Goal: Browse casually: Explore the website without a specific task or goal

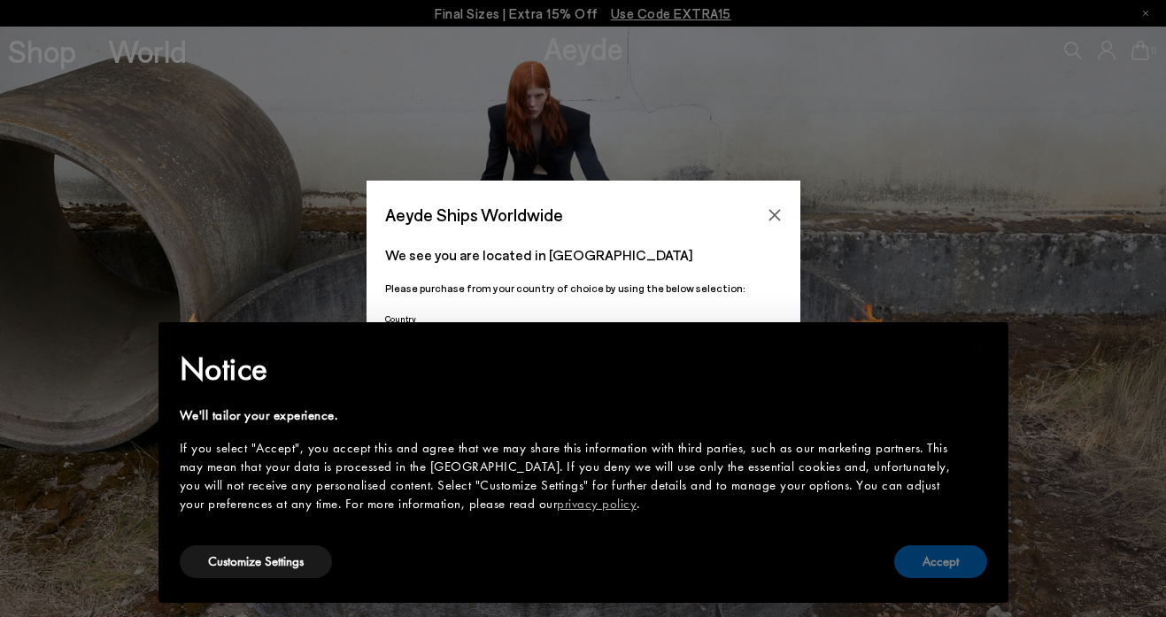
click at [926, 554] on button "Accept" at bounding box center [940, 561] width 93 height 33
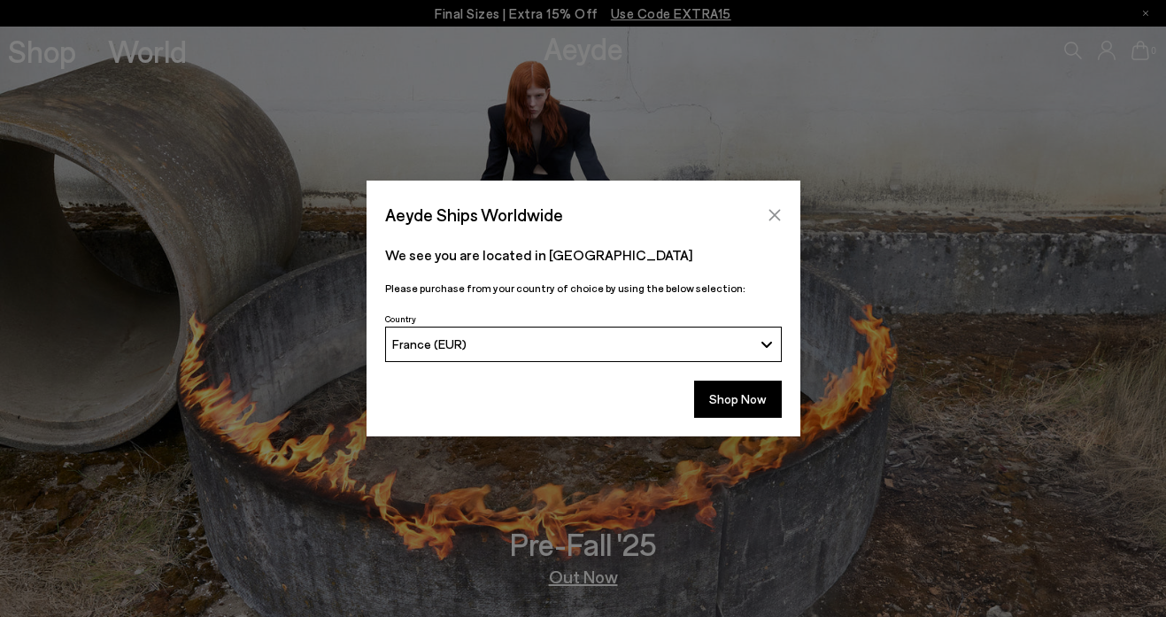
click at [773, 210] on icon "Close" at bounding box center [775, 215] width 14 height 14
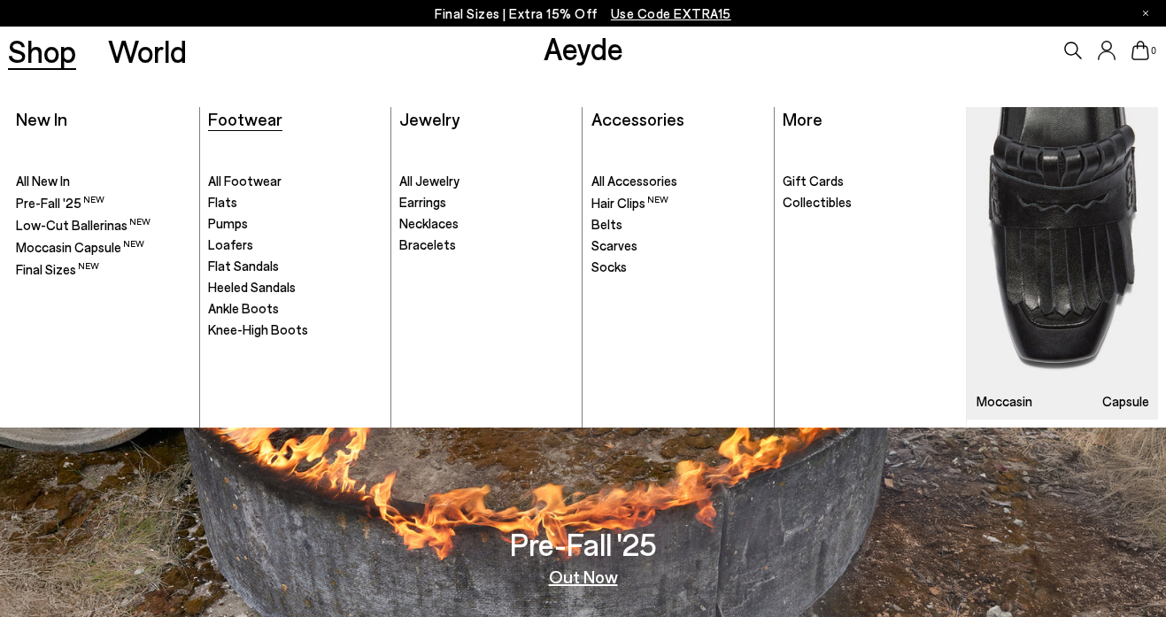
click at [254, 120] on span "Footwear" at bounding box center [245, 118] width 74 height 21
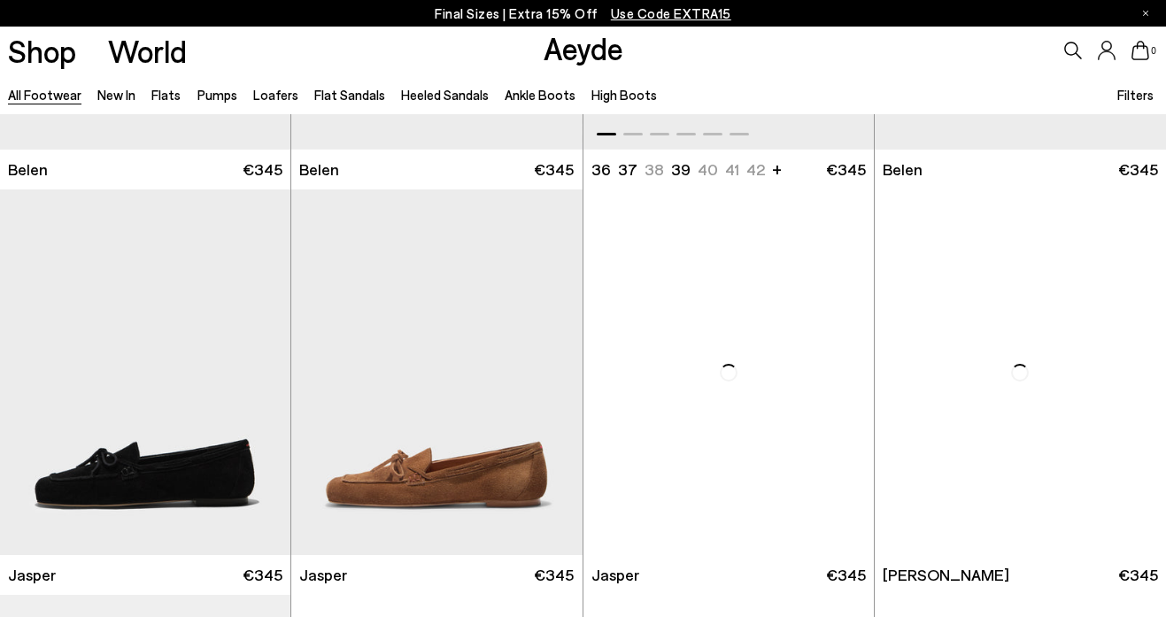
scroll to position [336, 0]
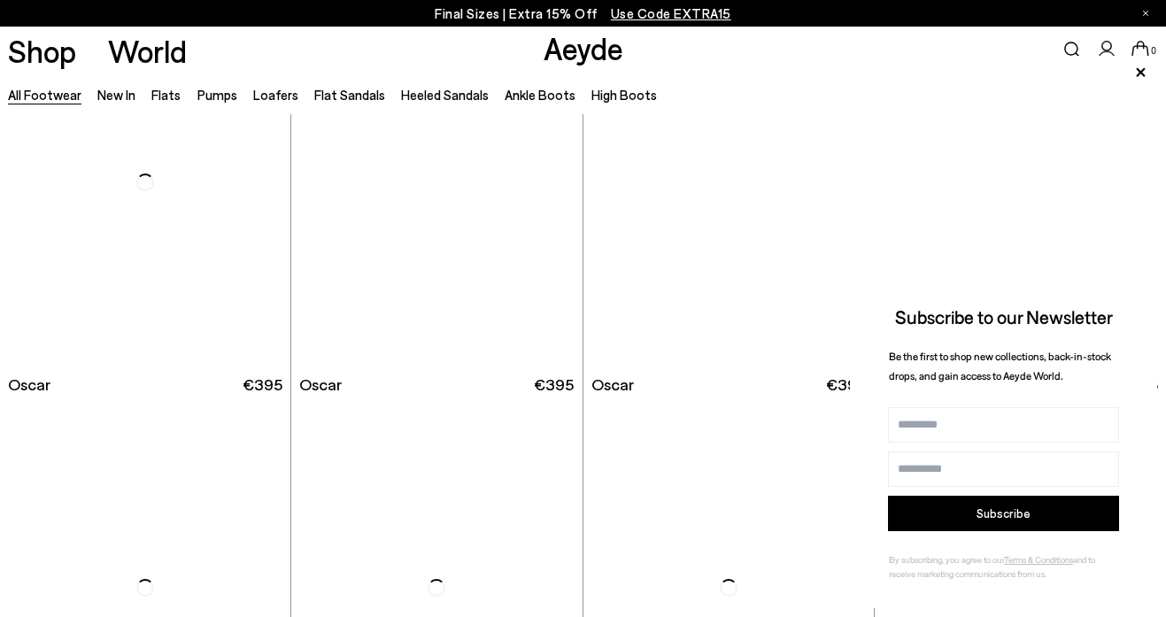
scroll to position [2145, 0]
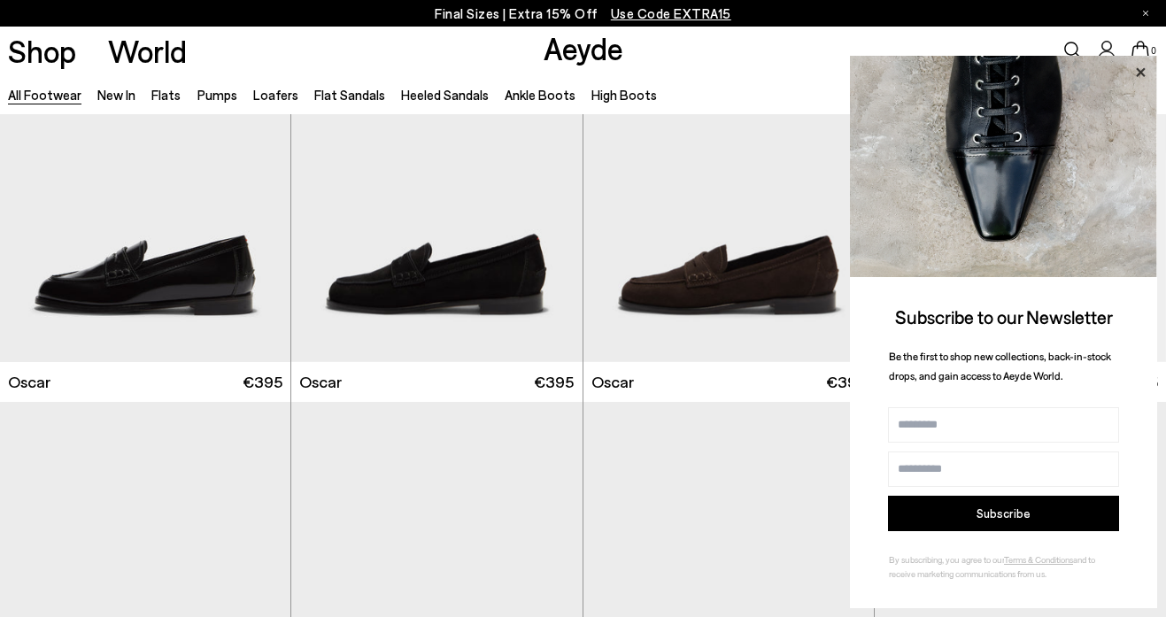
click at [1140, 73] on icon at bounding box center [1140, 71] width 9 height 9
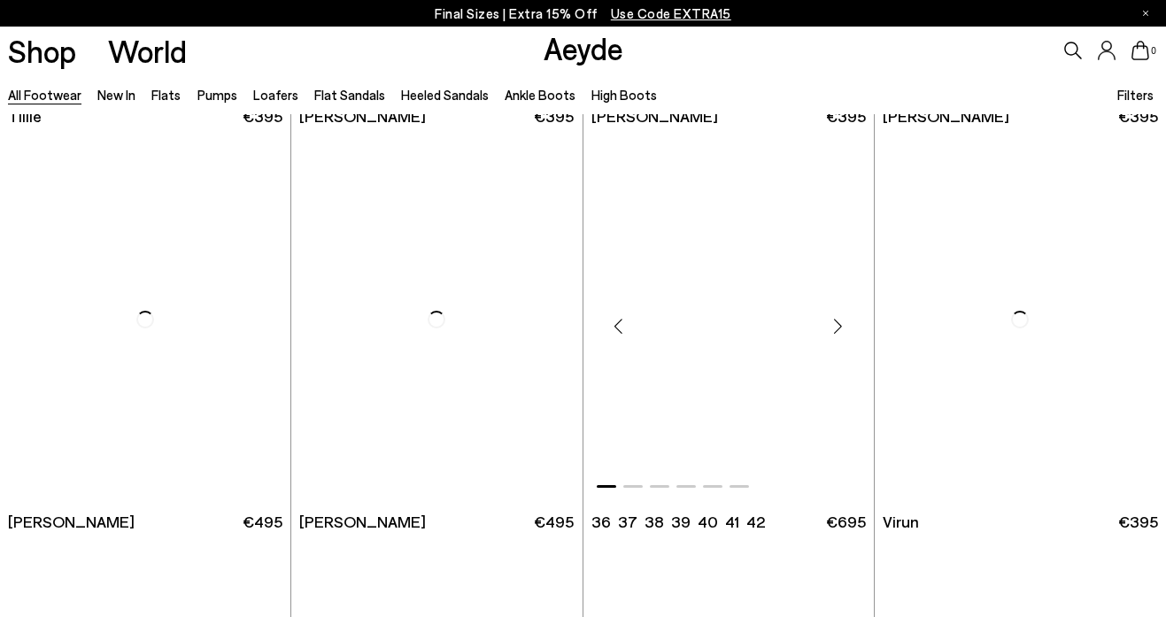
scroll to position [4840, 1]
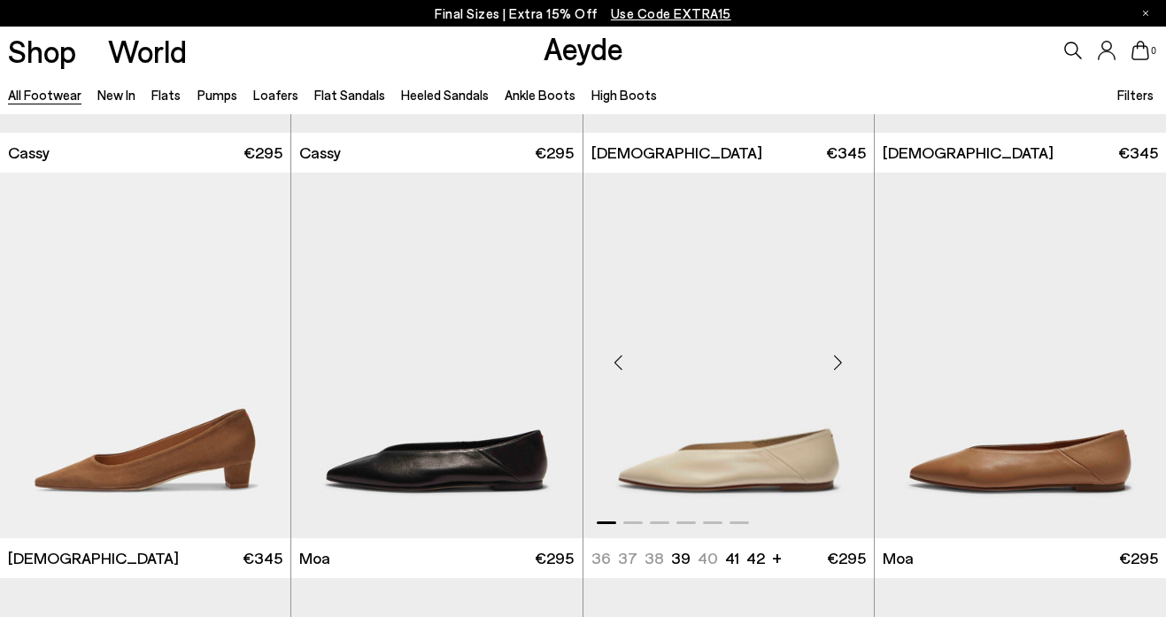
scroll to position [6435, 1]
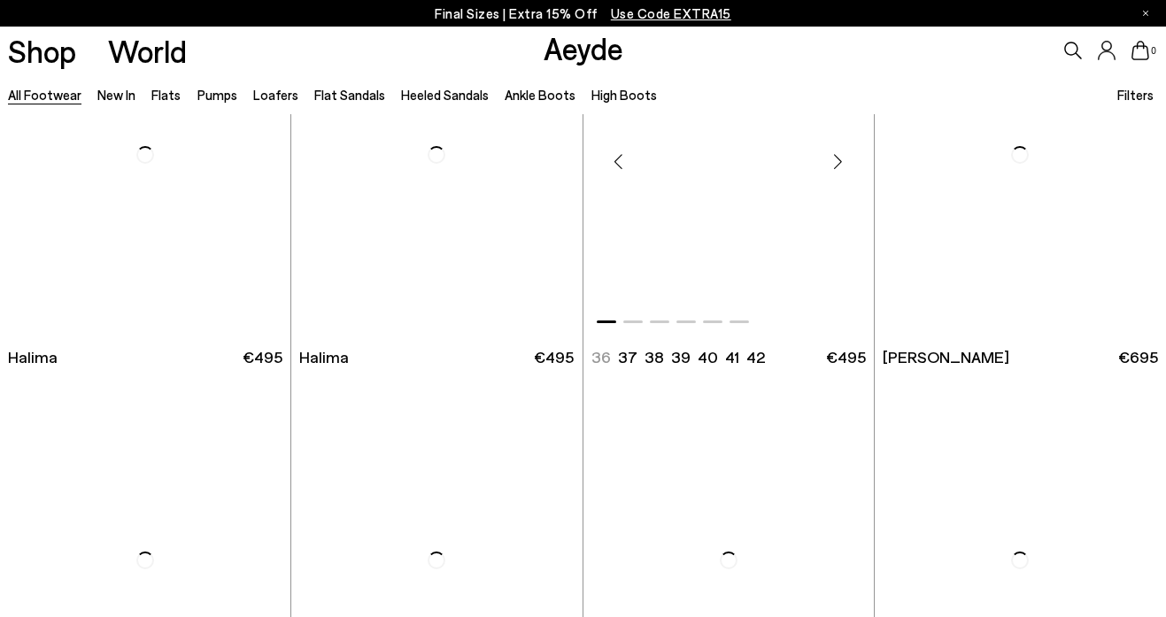
scroll to position [10073, 0]
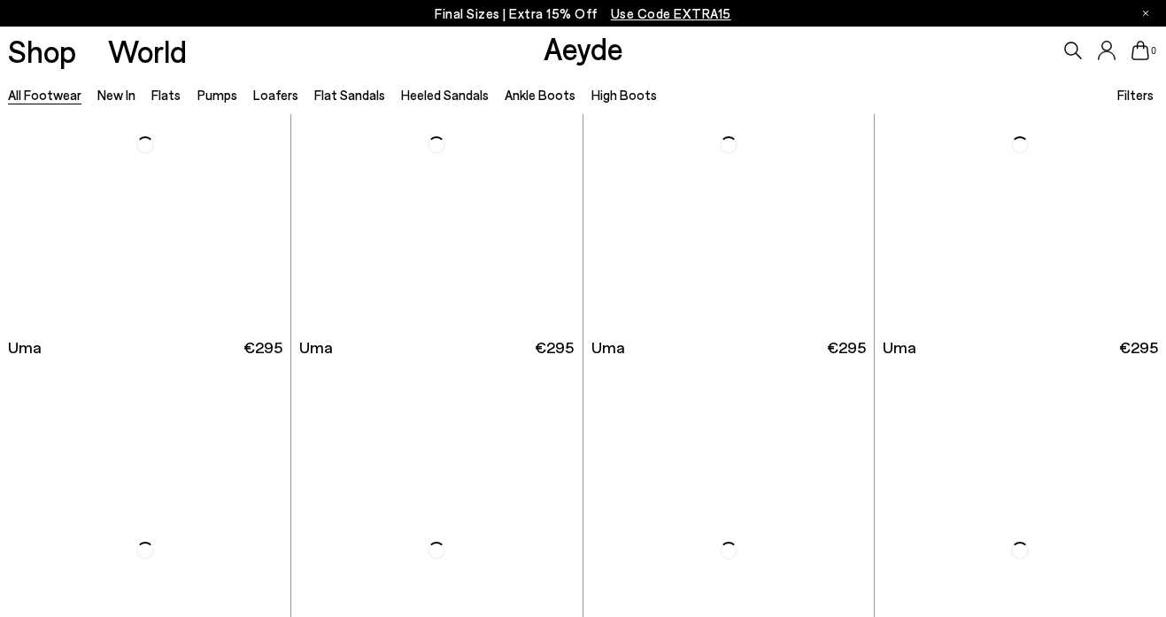
scroll to position [12389, 0]
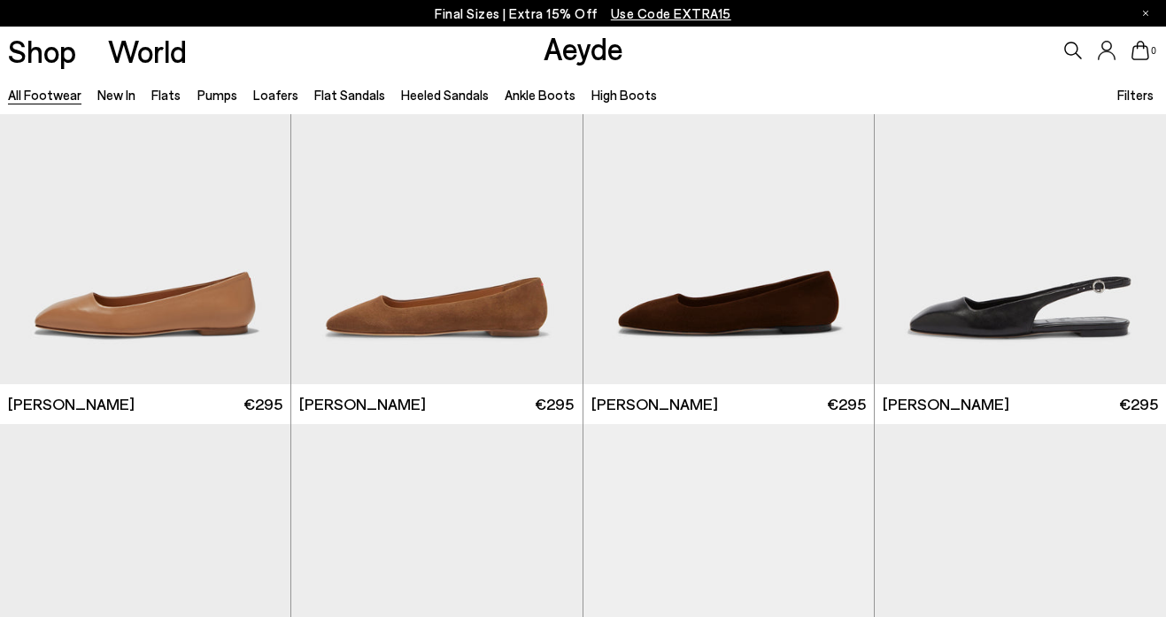
scroll to position [13887, 0]
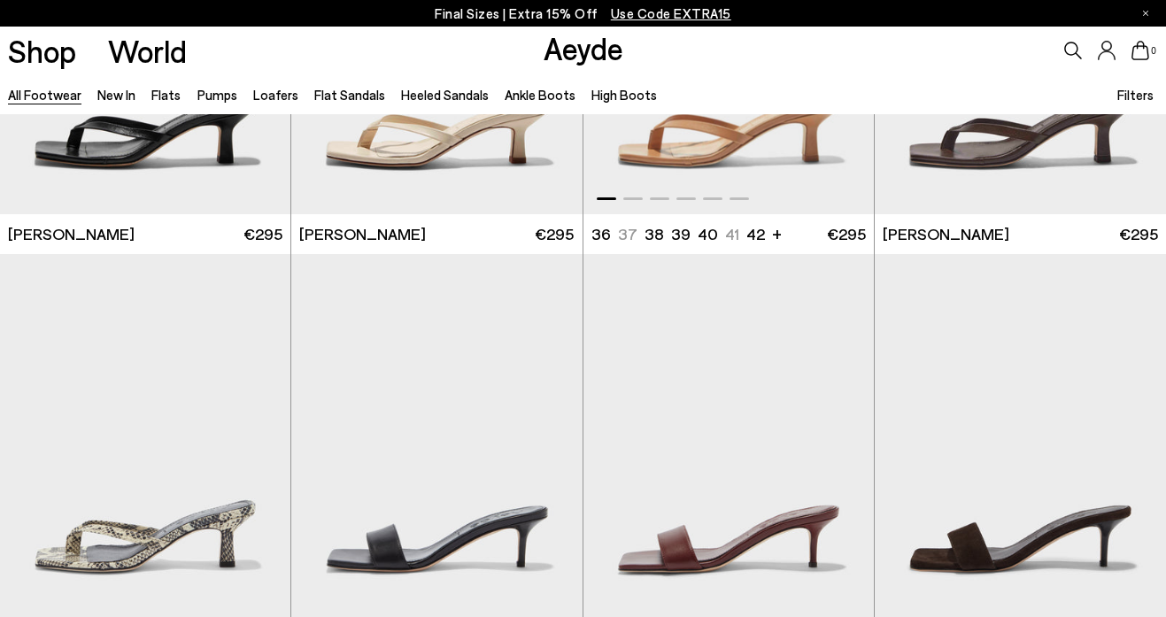
scroll to position [17663, 0]
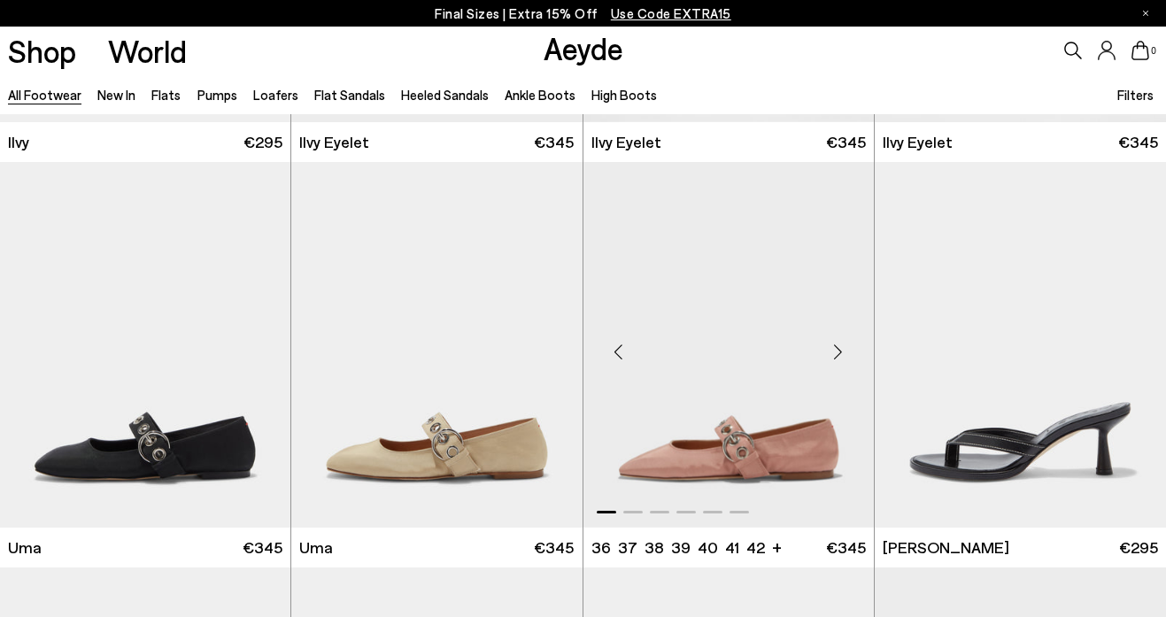
scroll to position [18435, 0]
